Goal: Task Accomplishment & Management: Use online tool/utility

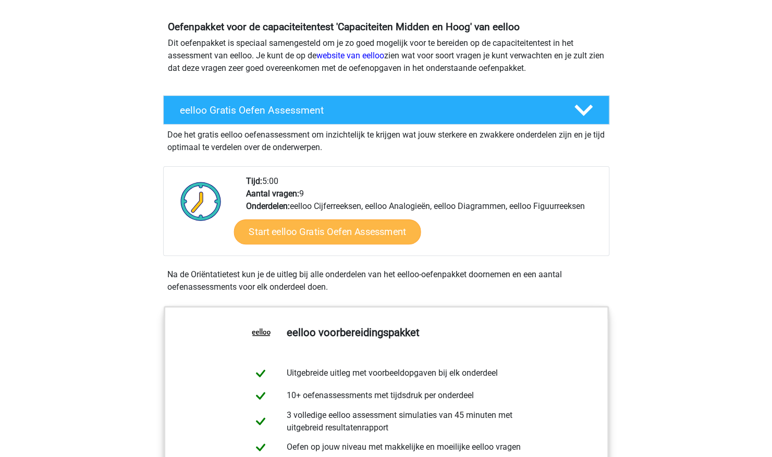
scroll to position [105, 0]
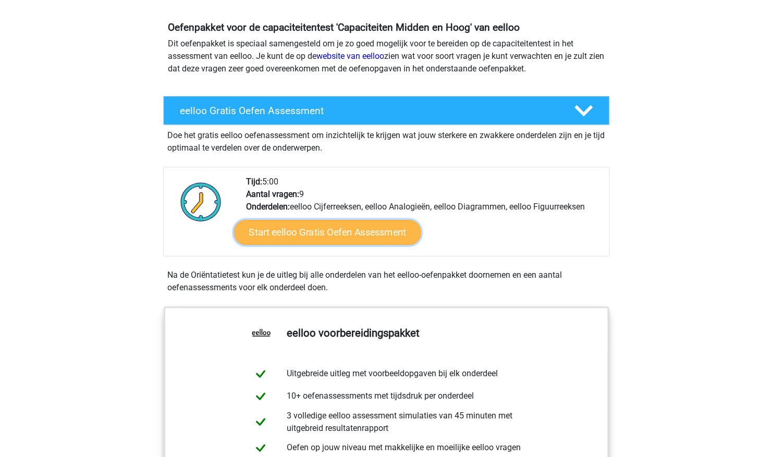
click at [327, 235] on link "Start eelloo Gratis Oefen Assessment" at bounding box center [327, 232] width 187 height 25
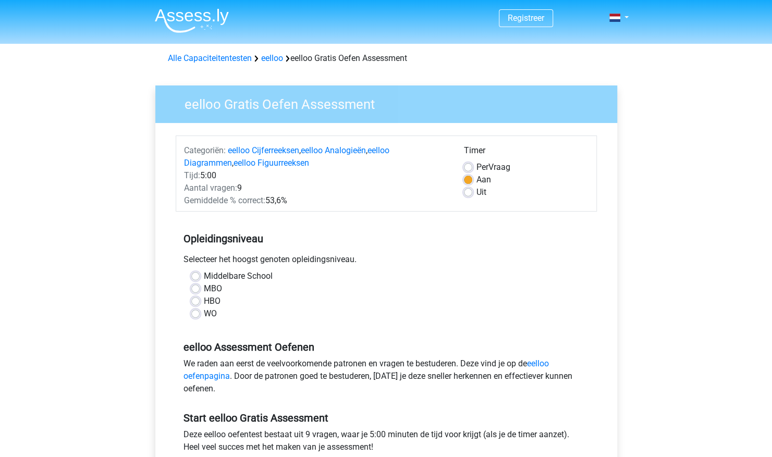
scroll to position [72, 0]
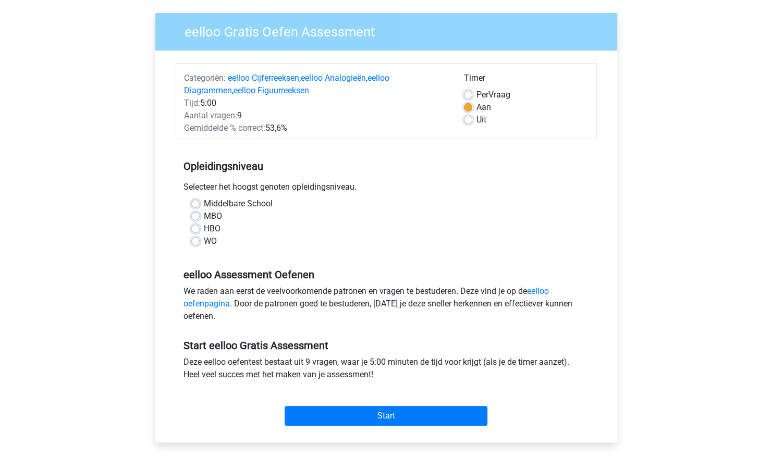
click at [190, 243] on div "Middelbare School MBO HBO WO" at bounding box center [387, 223] width 406 height 50
click at [204, 240] on label "WO" at bounding box center [210, 241] width 13 height 13
click at [196, 240] on input "WO" at bounding box center [195, 240] width 8 height 10
radio input "true"
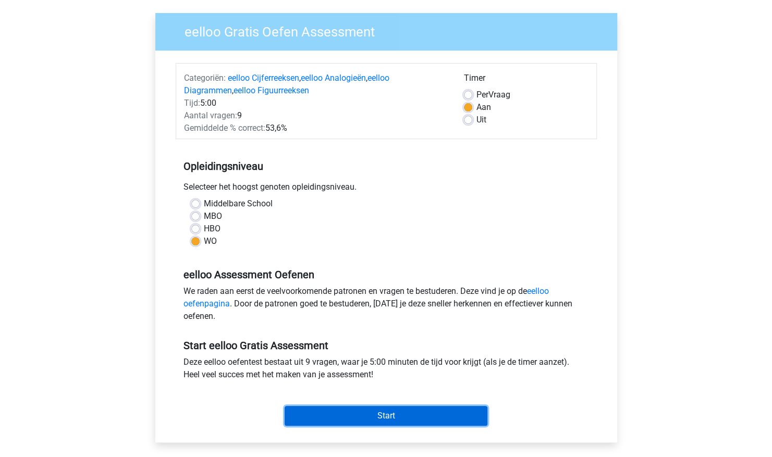
click at [393, 416] on input "Start" at bounding box center [386, 416] width 203 height 20
